Goal: Task Accomplishment & Management: Complete application form

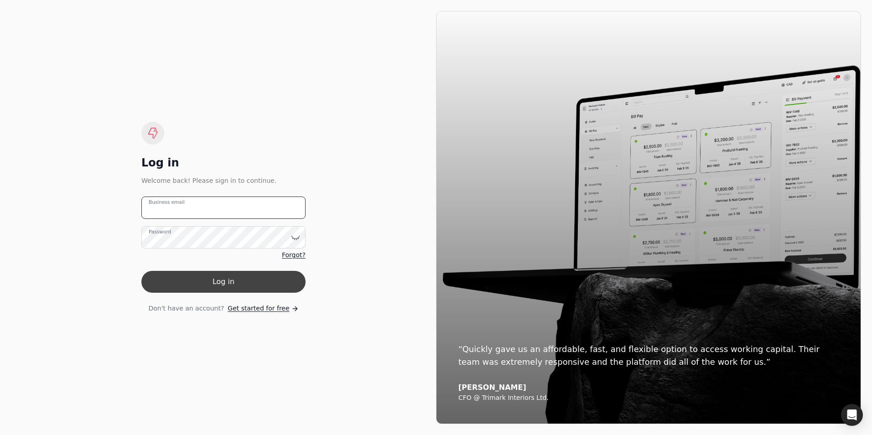
type email "[PERSON_NAME][EMAIL_ADDRESS][DOMAIN_NAME]"
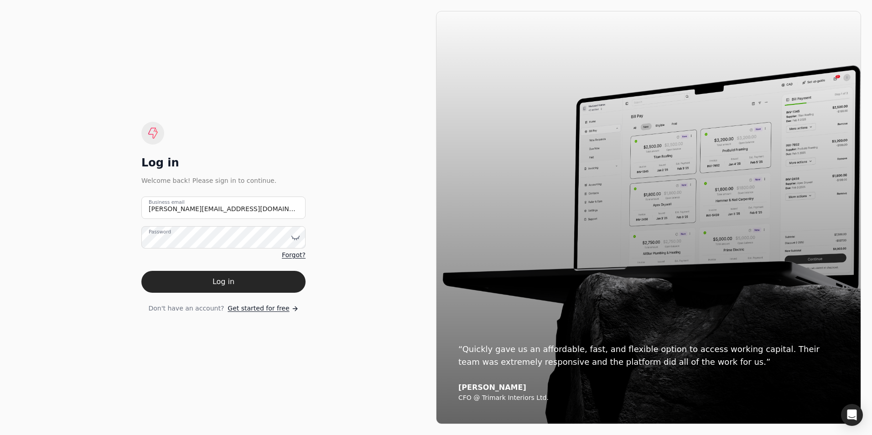
click at [216, 287] on button "Log in" at bounding box center [223, 282] width 164 height 22
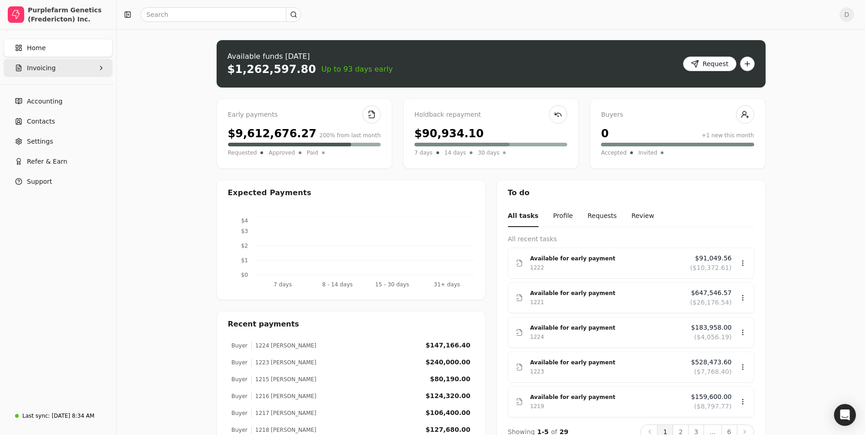
click at [90, 67] on button "Invoicing" at bounding box center [58, 68] width 109 height 18
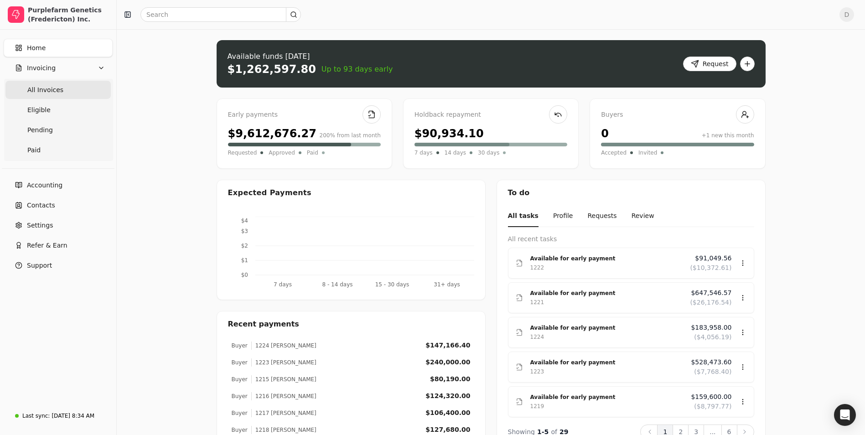
click at [79, 87] on Invoices "All Invoices" at bounding box center [57, 90] width 105 height 18
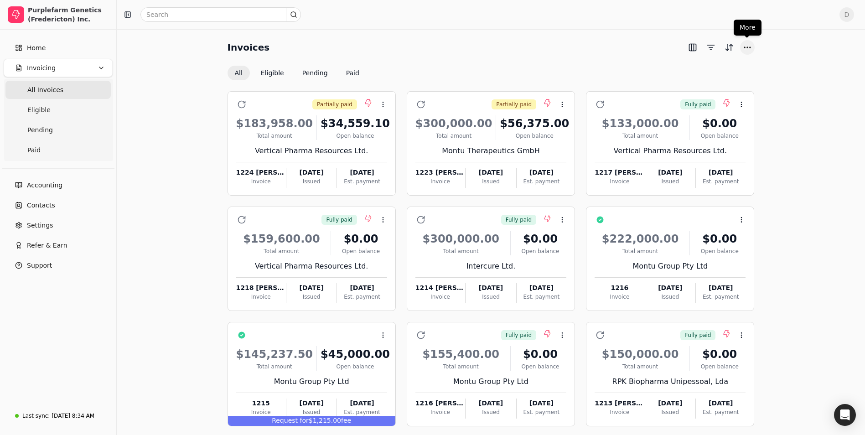
click at [753, 48] on button "More" at bounding box center [747, 47] width 15 height 15
click at [681, 50] on div "Invoices" at bounding box center [491, 47] width 527 height 15
click at [692, 49] on button "button" at bounding box center [693, 47] width 15 height 15
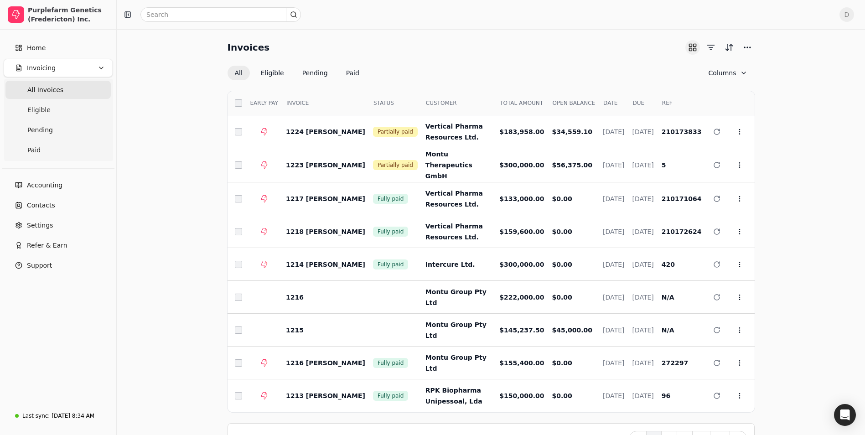
click at [692, 49] on button "button" at bounding box center [693, 47] width 15 height 15
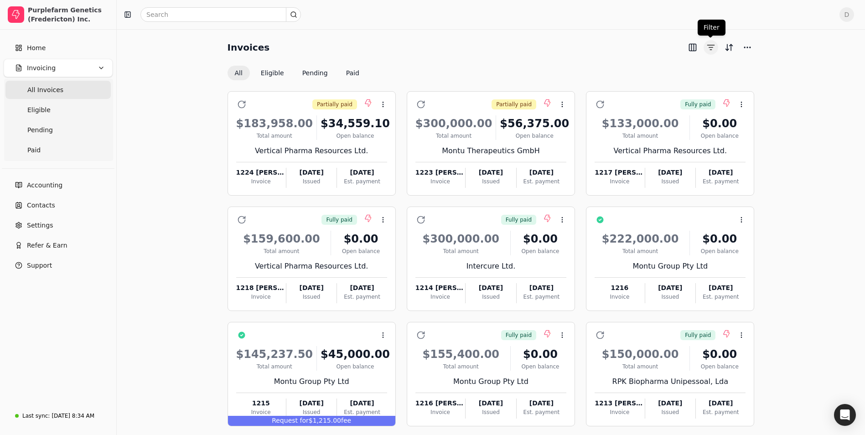
click at [712, 51] on button "button" at bounding box center [711, 47] width 15 height 15
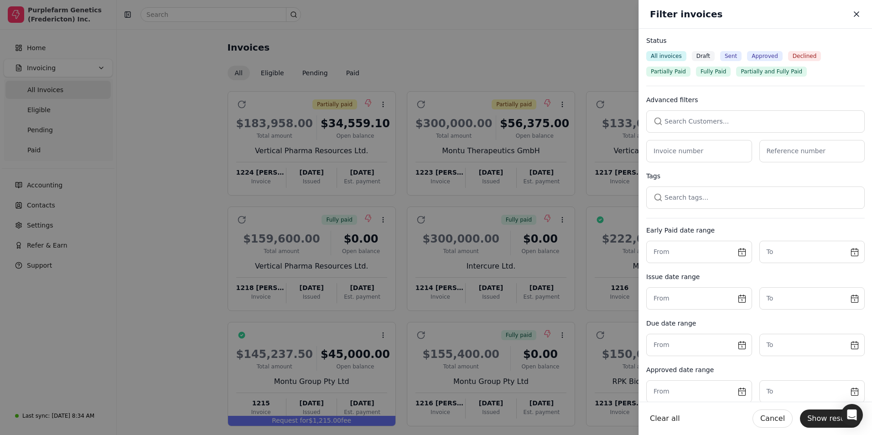
click at [855, 13] on icon "button" at bounding box center [856, 14] width 5 height 5
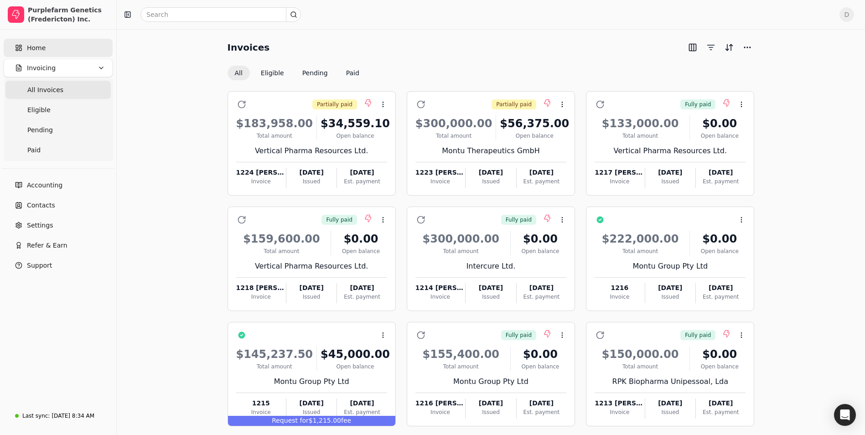
click at [72, 51] on link "Home" at bounding box center [58, 48] width 109 height 18
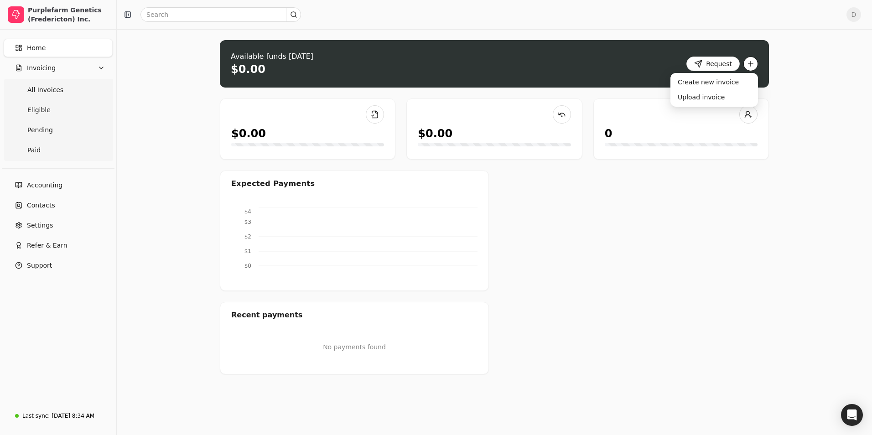
click at [751, 63] on button "button" at bounding box center [751, 64] width 15 height 15
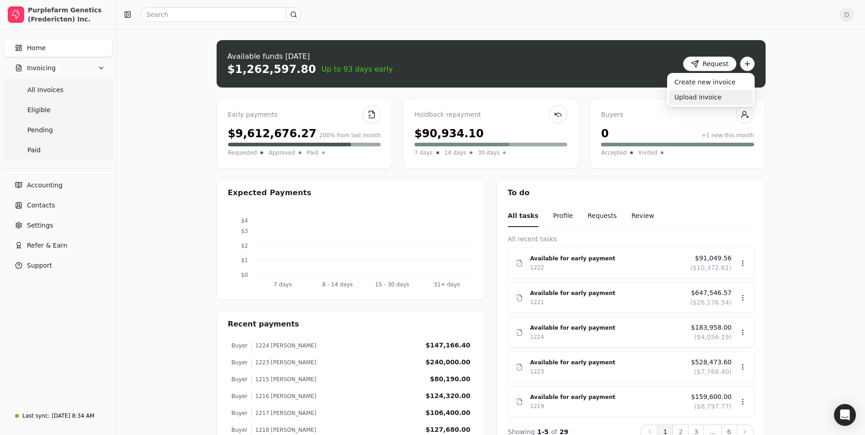
click at [703, 96] on div "Upload invoice" at bounding box center [711, 97] width 84 height 15
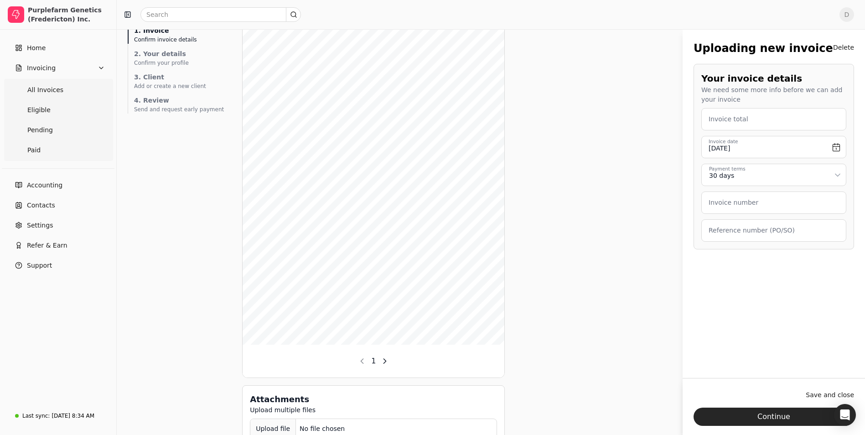
scroll to position [66, 0]
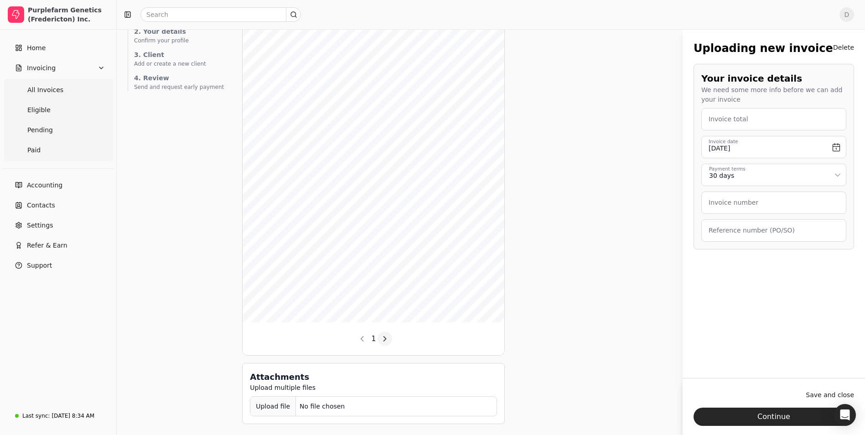
click at [378, 338] on button "button" at bounding box center [385, 339] width 15 height 15
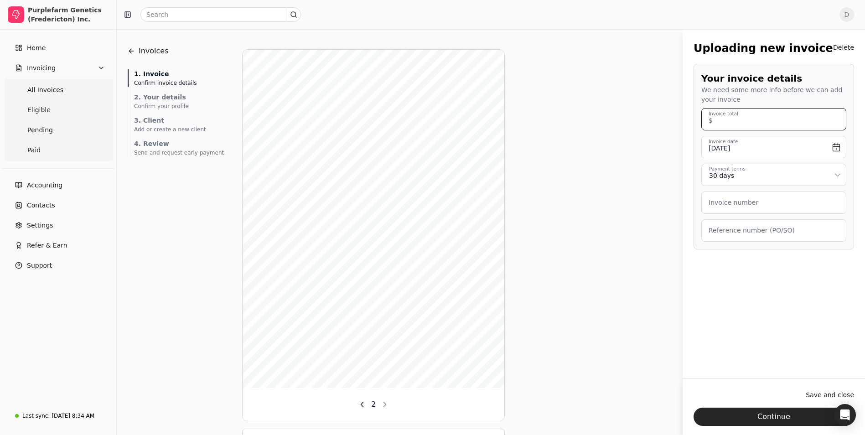
click at [771, 123] on total "Invoice total" at bounding box center [774, 119] width 145 height 22
click at [355, 409] on button "button" at bounding box center [362, 404] width 15 height 15
click at [741, 129] on total "Invoice total" at bounding box center [774, 119] width 145 height 22
type total "320,000.00"
click at [839, 146] on input "[DATE]" at bounding box center [774, 147] width 145 height 22
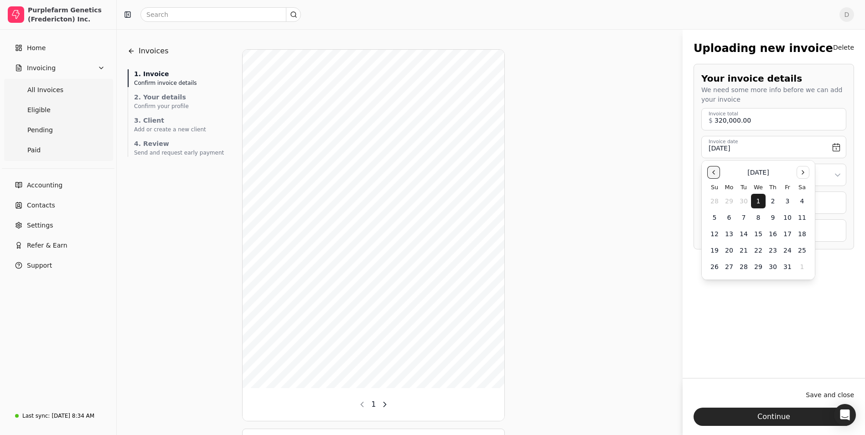
click at [716, 174] on button "Go to the Previous Month" at bounding box center [714, 172] width 13 height 13
drag, startPoint x: 740, startPoint y: 218, endPoint x: 771, endPoint y: 202, distance: 33.9
click at [771, 202] on tbody "31 1 2 3 4 5 6 7 8 9 10 11 12 13 14 15 16 17 18 19 20 21 22 23 24 25 26 27 28 2…" at bounding box center [759, 233] width 102 height 82
click at [771, 202] on button "4" at bounding box center [773, 201] width 15 height 15
type input "[DATE]"
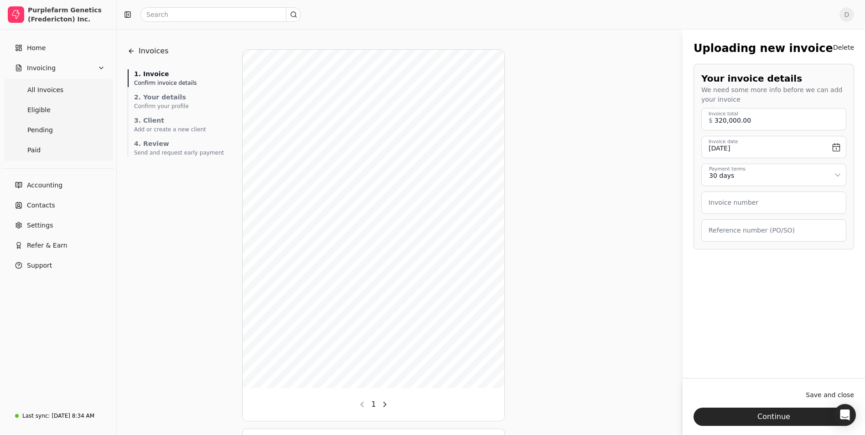
click at [828, 176] on html "Purplefarm Genetics (Fredericton) Inc. Home Invoicing All Invoices Eligible Pen…" at bounding box center [432, 250] width 865 height 501
click at [751, 206] on label "Invoice number" at bounding box center [734, 203] width 50 height 10
click at [751, 206] on number "Invoice number" at bounding box center [774, 203] width 145 height 22
type number "1221"
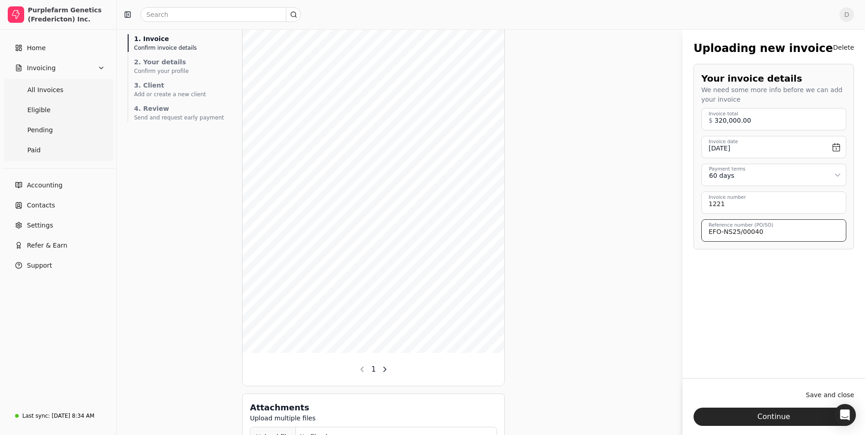
scroll to position [66, 0]
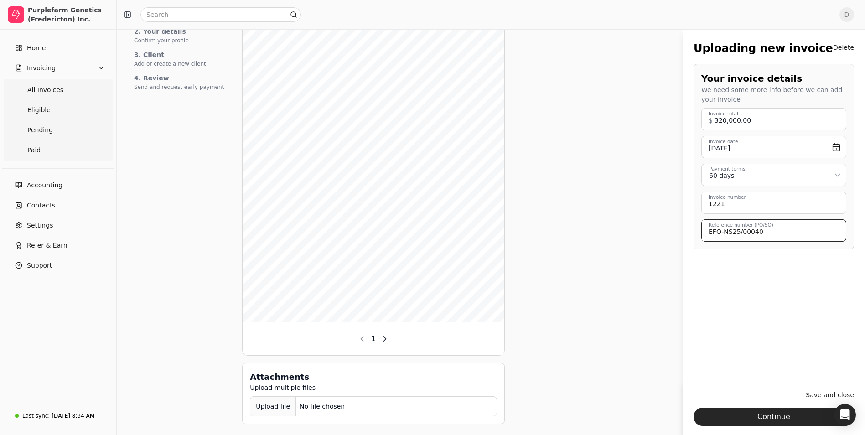
type \(PO\/SO\) "EFO-NS25/00040"
click at [266, 412] on div "Upload file" at bounding box center [273, 406] width 46 height 21
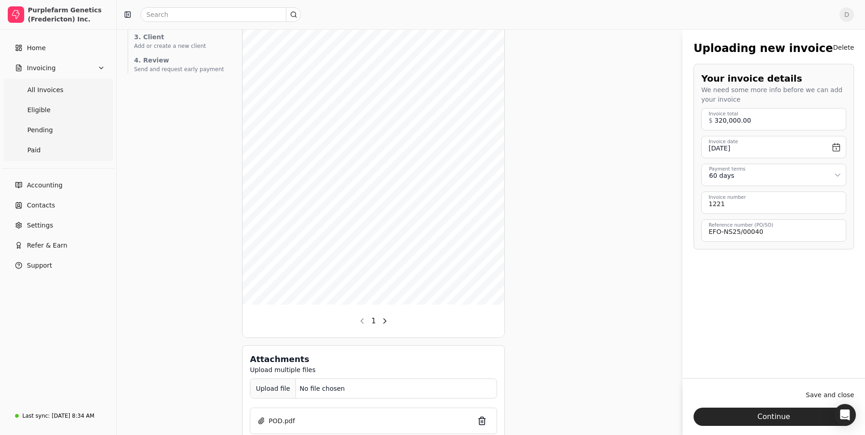
scroll to position [101, 0]
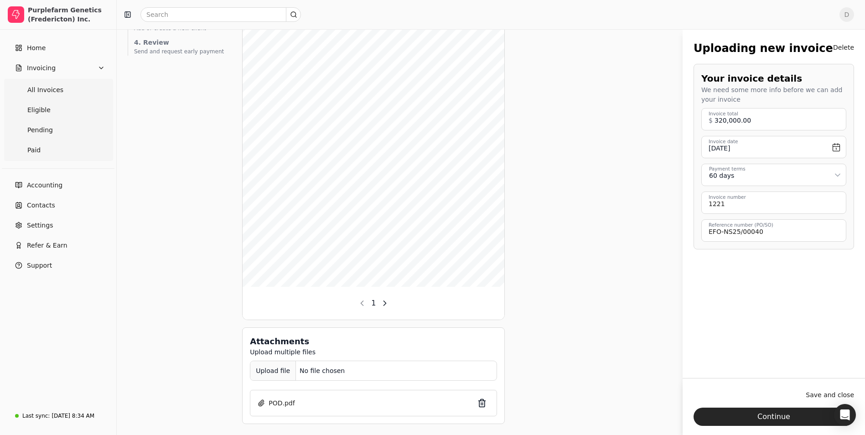
click at [255, 374] on div "Upload file" at bounding box center [273, 371] width 46 height 21
click at [252, 371] on div "Upload file" at bounding box center [273, 371] width 46 height 21
click at [250, 370] on div "Upload file" at bounding box center [273, 371] width 46 height 21
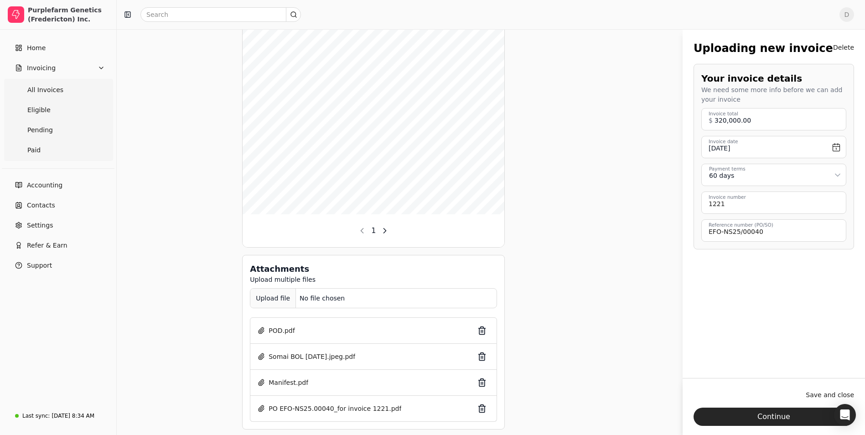
scroll to position [179, 0]
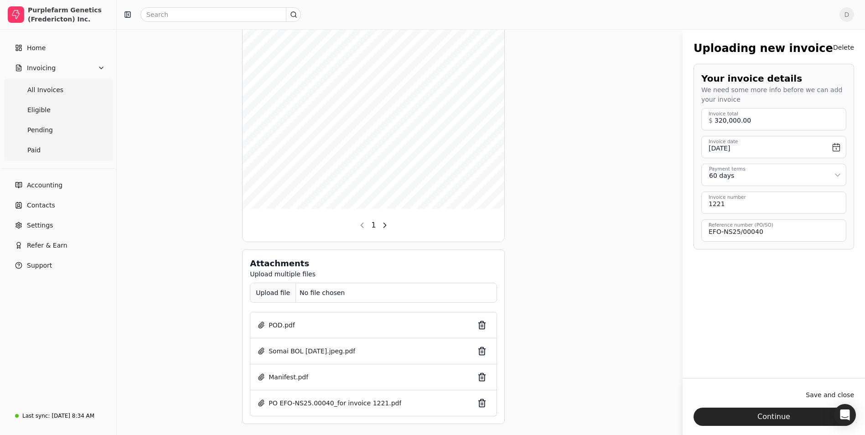
click at [251, 297] on div "Upload file" at bounding box center [273, 293] width 46 height 21
click at [255, 296] on div "Upload file" at bounding box center [273, 293] width 46 height 21
click at [250, 285] on div "Upload file" at bounding box center [273, 293] width 46 height 21
click at [251, 290] on div "Upload file" at bounding box center [273, 293] width 46 height 21
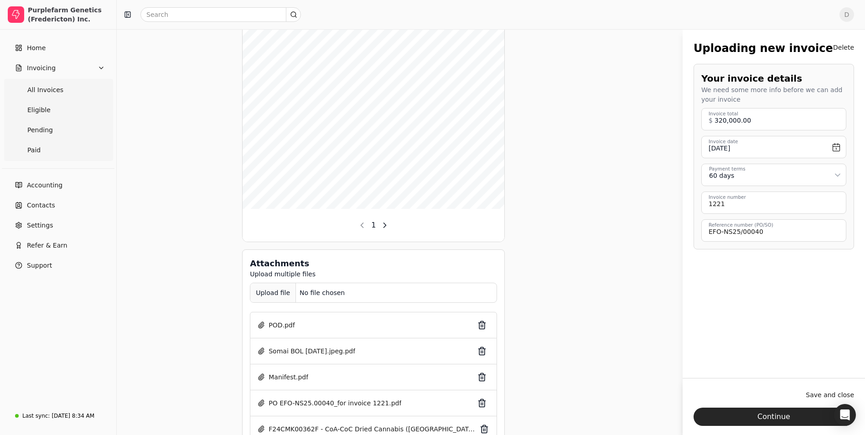
click at [251, 294] on div "Upload file" at bounding box center [273, 293] width 46 height 21
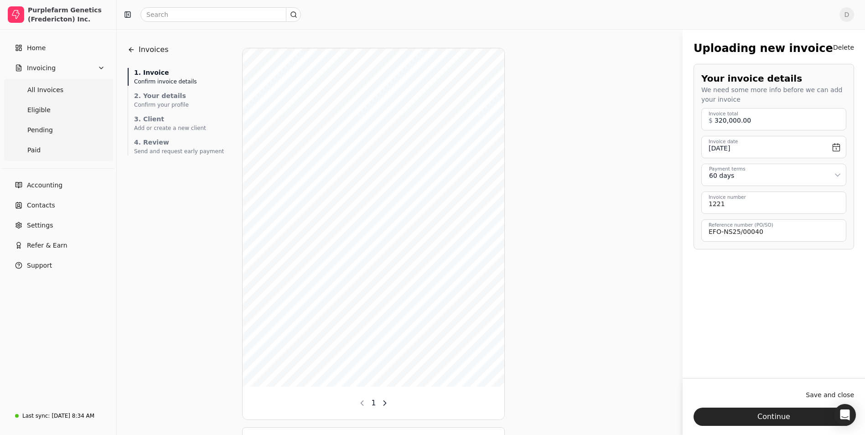
scroll to position [0, 0]
click at [755, 419] on button "Continue" at bounding box center [774, 417] width 161 height 18
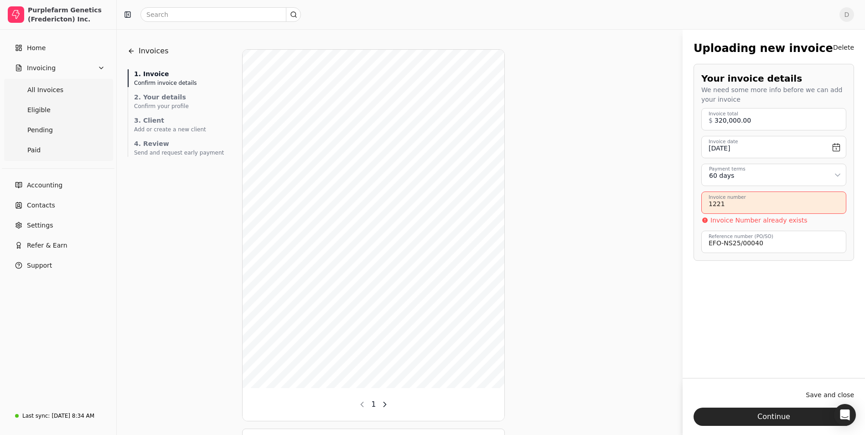
click at [759, 210] on number "1221" at bounding box center [774, 203] width 145 height 22
type number "1221 [PERSON_NAME]"
click at [766, 413] on button "Continue" at bounding box center [774, 417] width 161 height 18
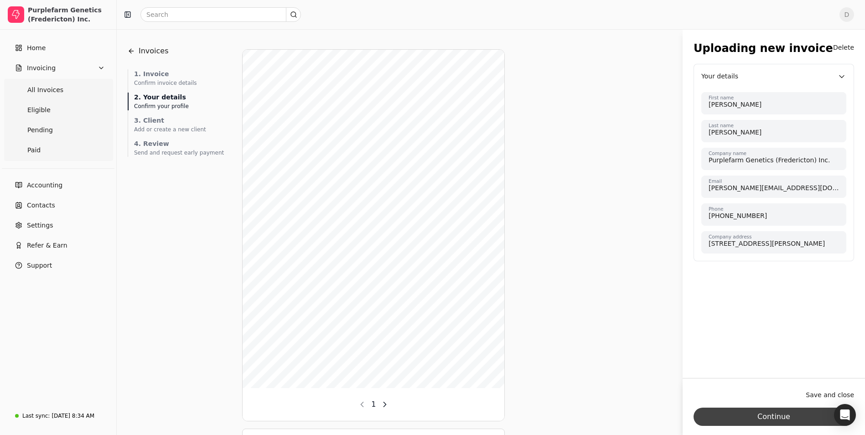
click at [765, 413] on button "Continue" at bounding box center [774, 417] width 161 height 18
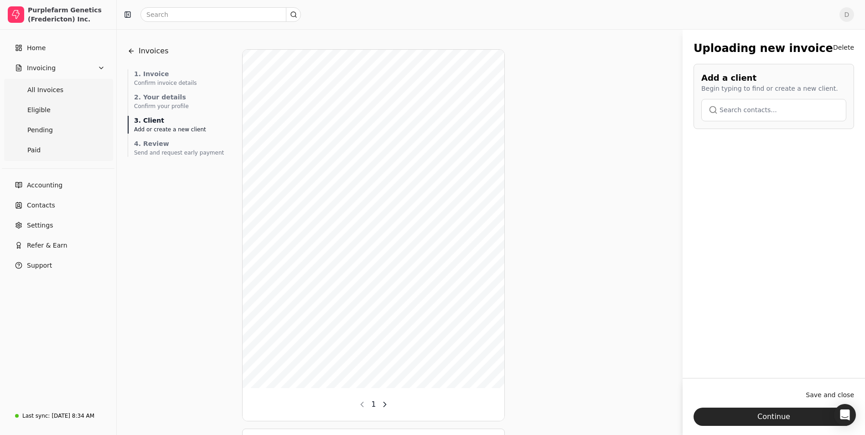
click at [739, 116] on button "button" at bounding box center [774, 110] width 145 height 22
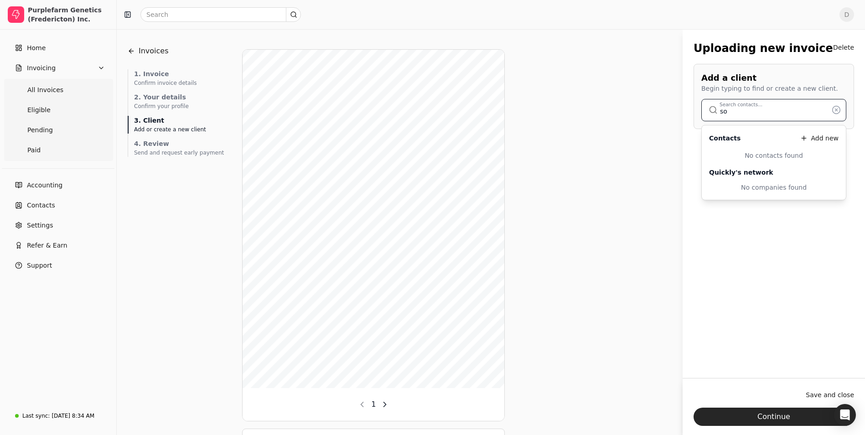
type input "s"
type input "rpk"
click at [758, 160] on span "RPK Biopharma Unipessoal, Lda" at bounding box center [766, 160] width 102 height 10
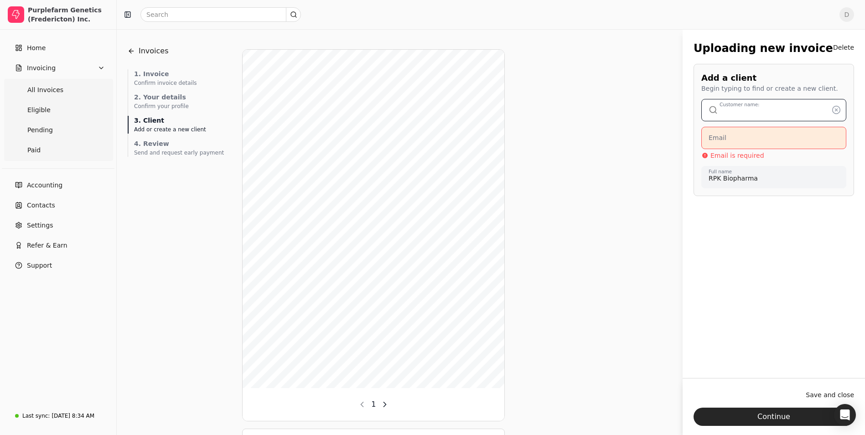
type input "RPK Biopharma Unipessoal, Lda"
click at [742, 139] on input "Email" at bounding box center [774, 138] width 145 height 22
type input "[EMAIL_ADDRESS][DOMAIN_NAME]"
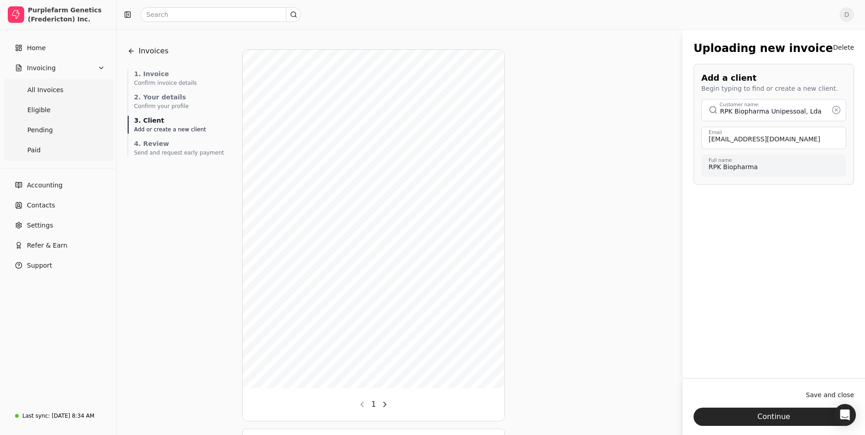
click at [755, 271] on div "Uploading new invoice Delete Add a client Begin typing to find or create a new …" at bounding box center [774, 210] width 182 height 362
click at [775, 413] on button "Continue" at bounding box center [774, 417] width 161 height 18
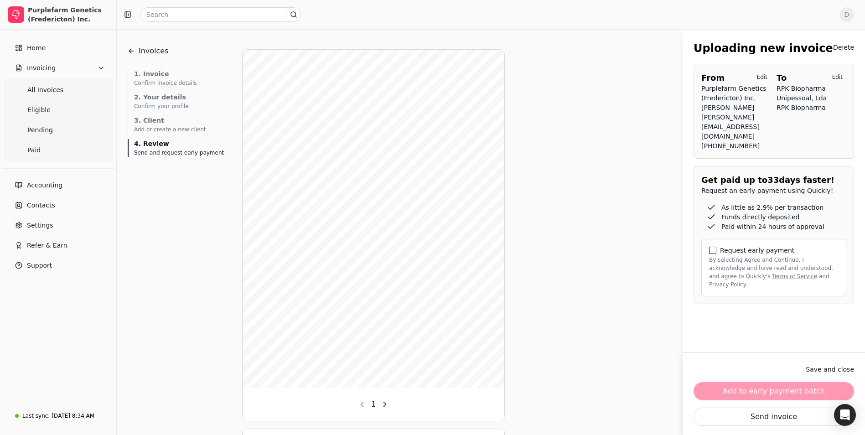
click at [716, 247] on button "By selecting Agree and Continue, I acknowledge and have read and understood, an…" at bounding box center [712, 250] width 7 height 7
click at [757, 389] on button "Add to early payment batch" at bounding box center [774, 391] width 161 height 18
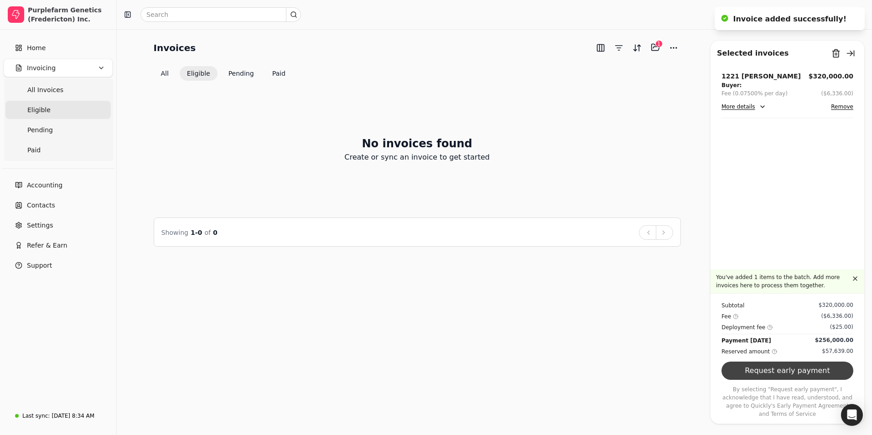
click at [788, 380] on button "Request early payment" at bounding box center [788, 371] width 132 height 18
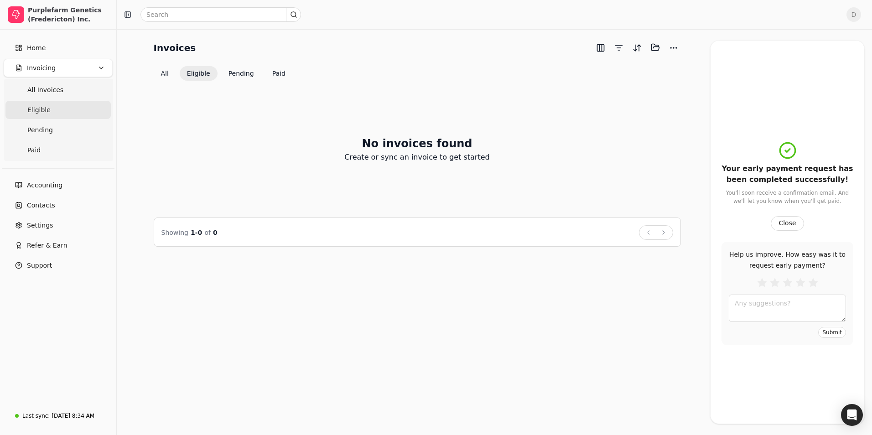
click at [670, 295] on div "Invoices Selected items: 0 All Eligible Pending Paid No invoices found Create o…" at bounding box center [494, 232] width 755 height 406
click at [507, 313] on div "Invoices Selected items: 0 All Eligible Pending Paid No invoices found Create o…" at bounding box center [494, 232] width 755 height 406
click at [29, 89] on span "All Invoices" at bounding box center [45, 90] width 36 height 10
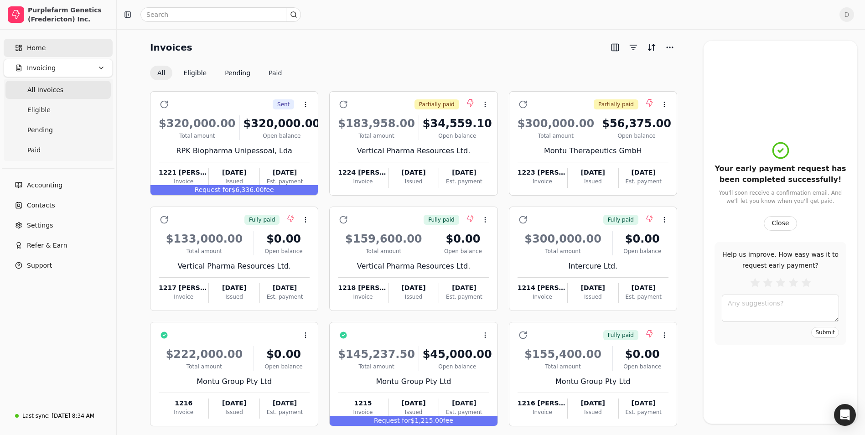
click at [55, 50] on link "Home" at bounding box center [58, 48] width 109 height 18
